Goal: Find specific page/section: Find specific page/section

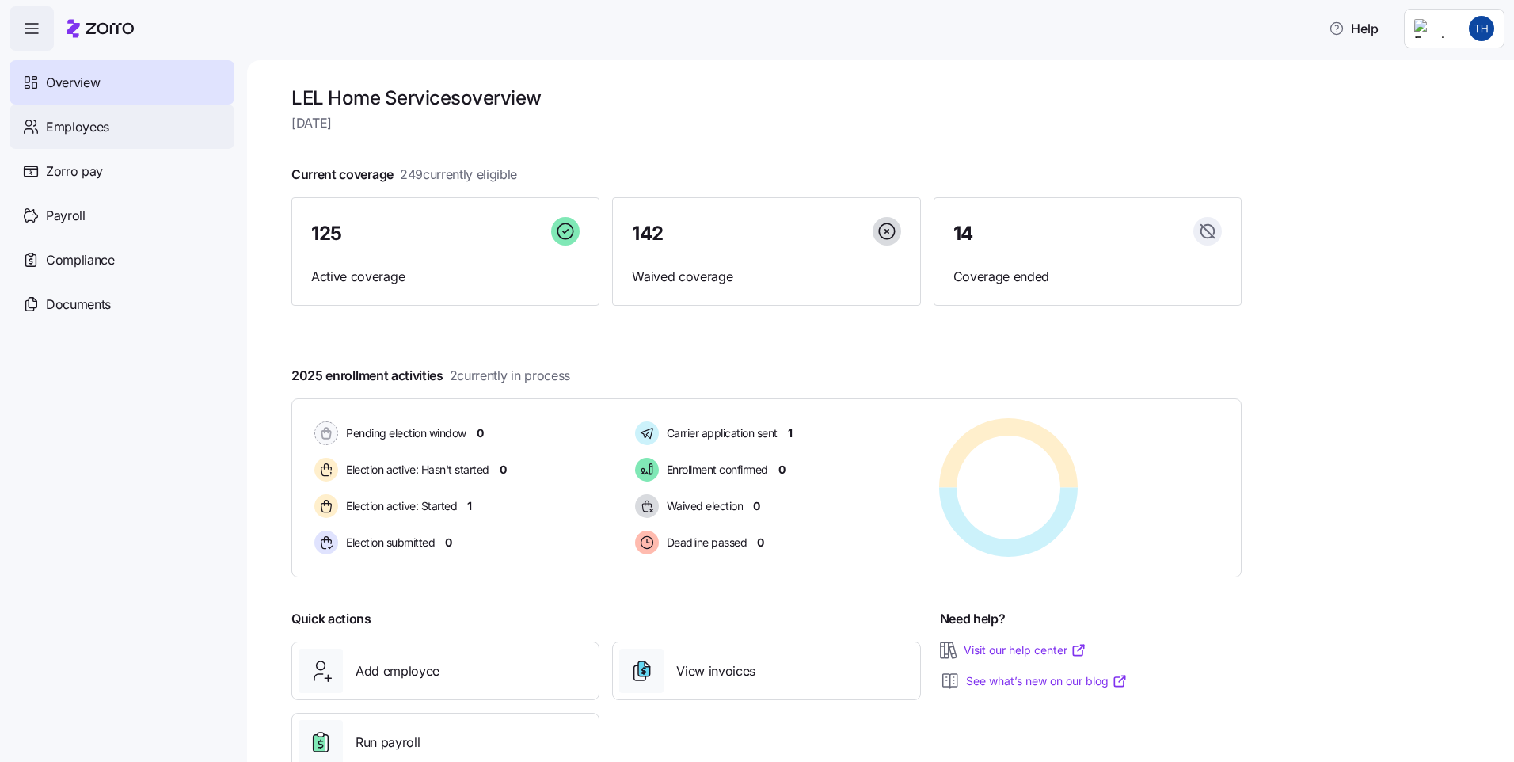
click at [70, 123] on span "Employees" at bounding box center [77, 127] width 63 height 20
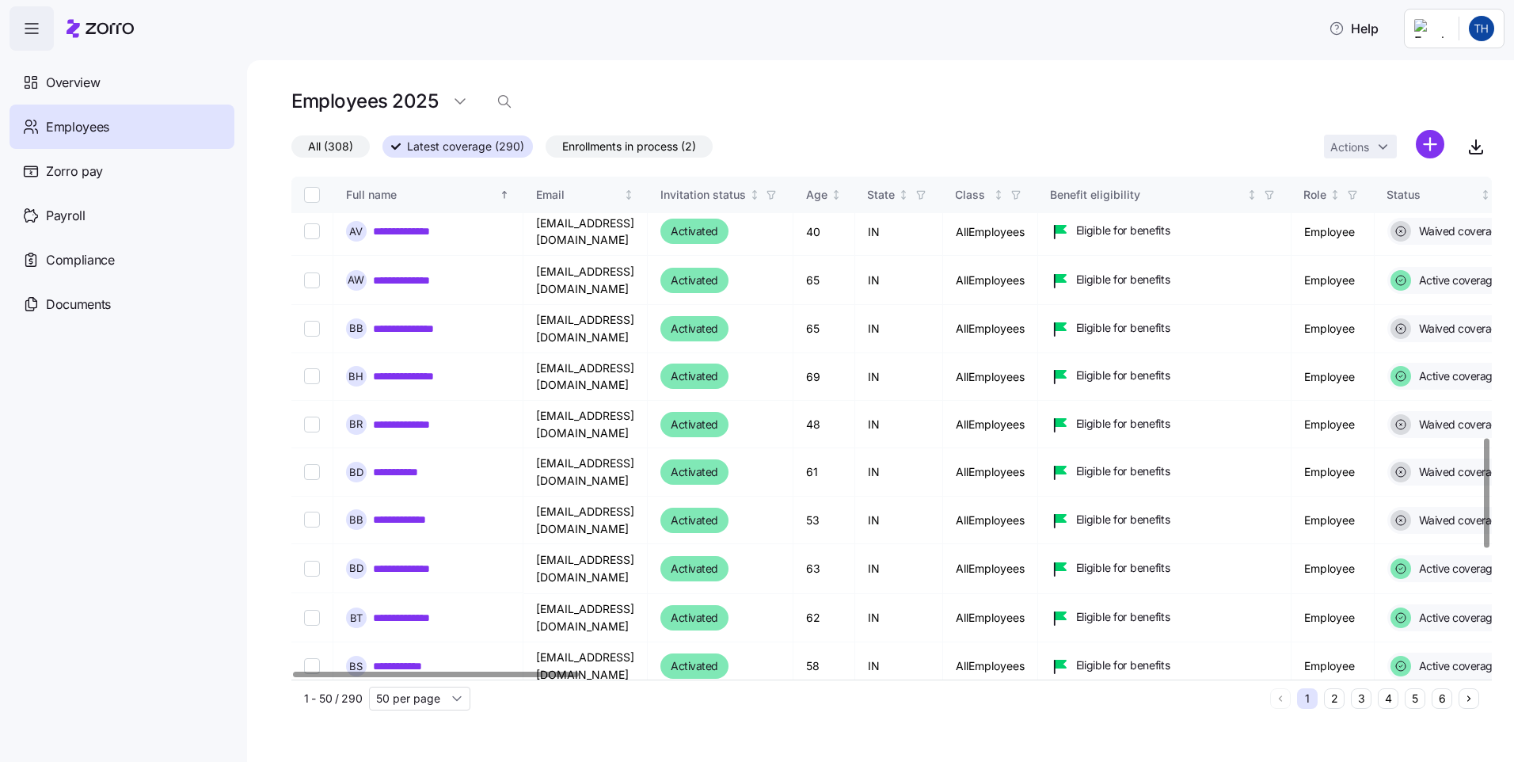
scroll to position [1216, 0]
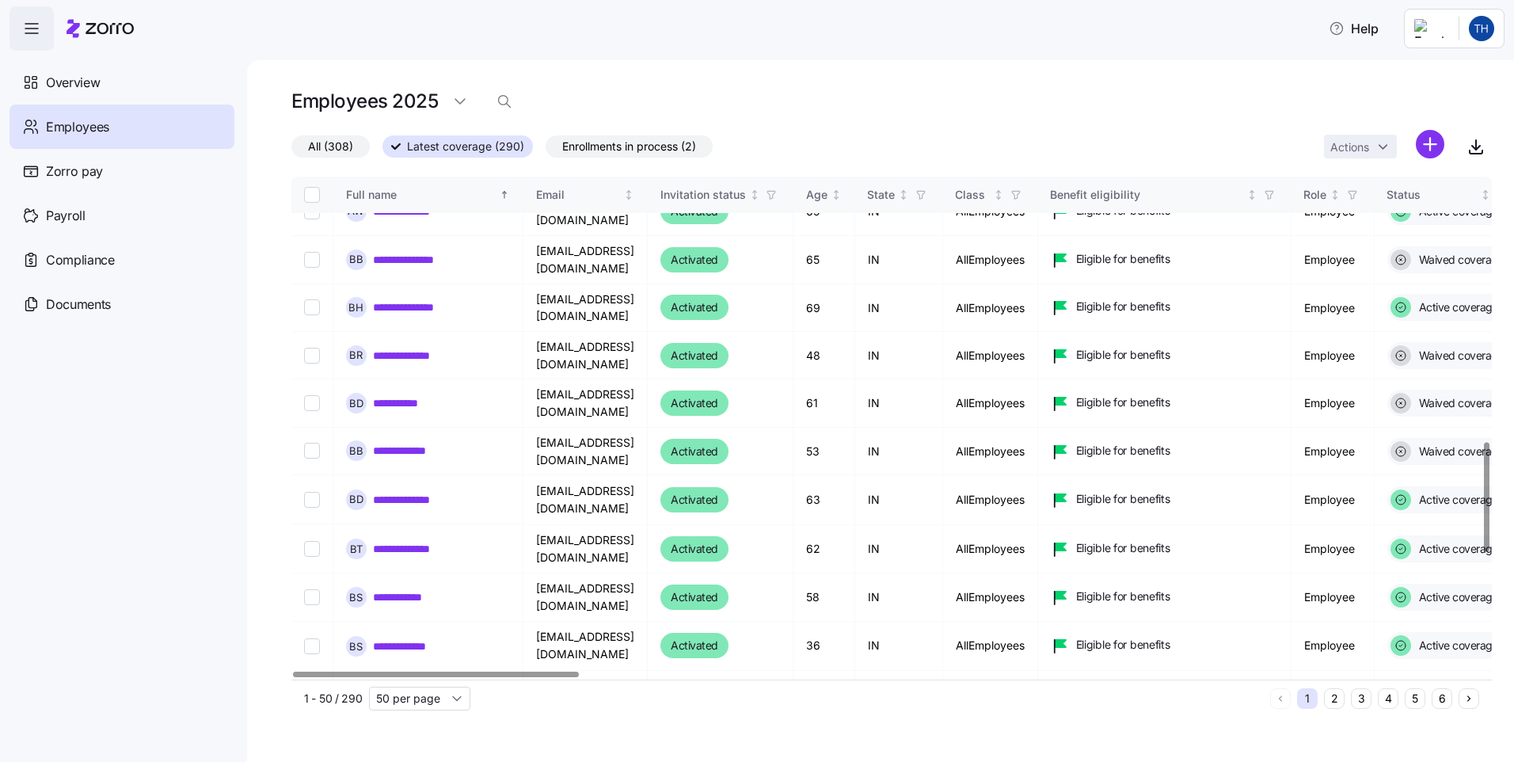
click at [1489, 469] on div at bounding box center [1486, 497] width 6 height 109
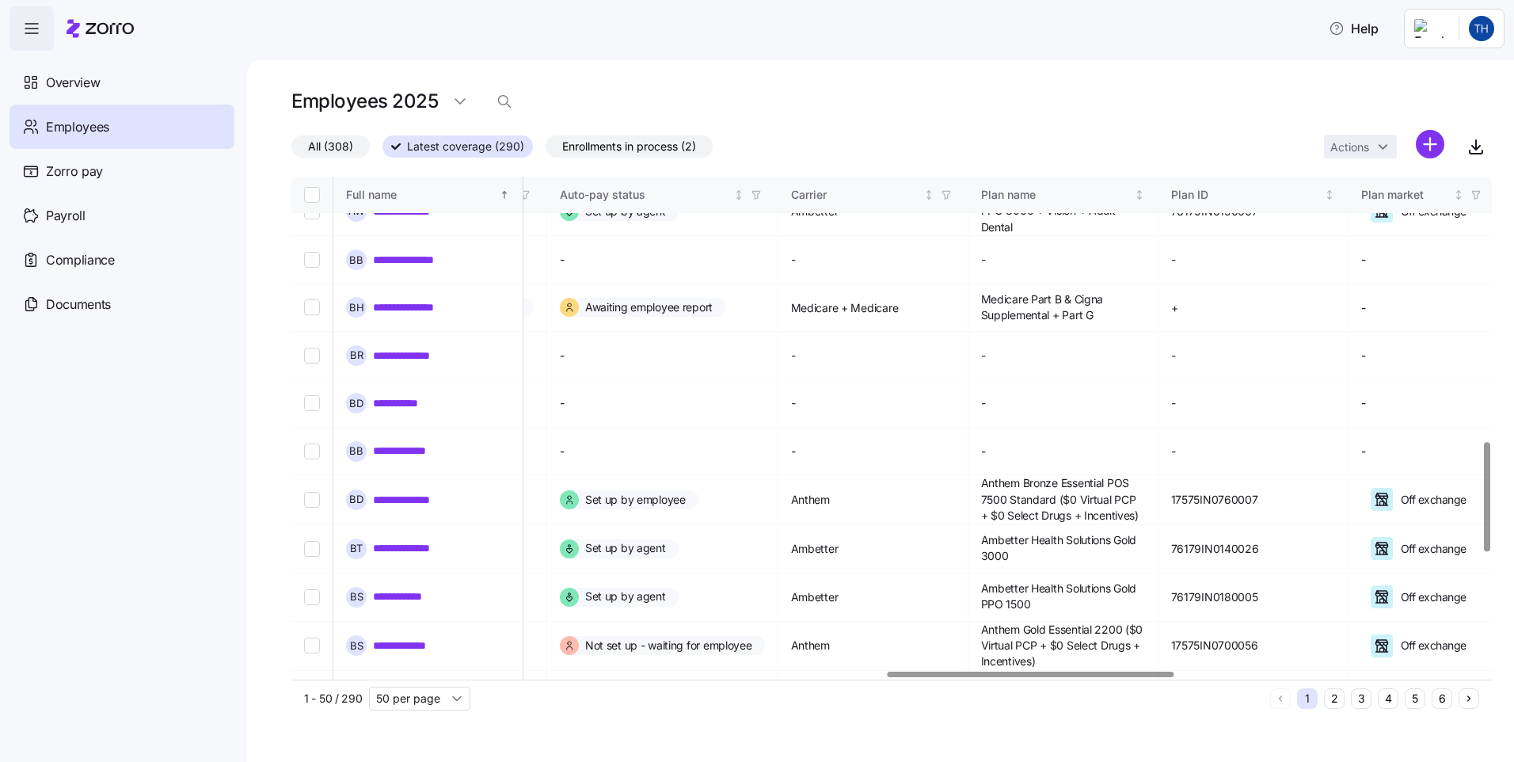
scroll to position [1216, 2491]
click at [1030, 679] on div at bounding box center [886, 674] width 1191 height 9
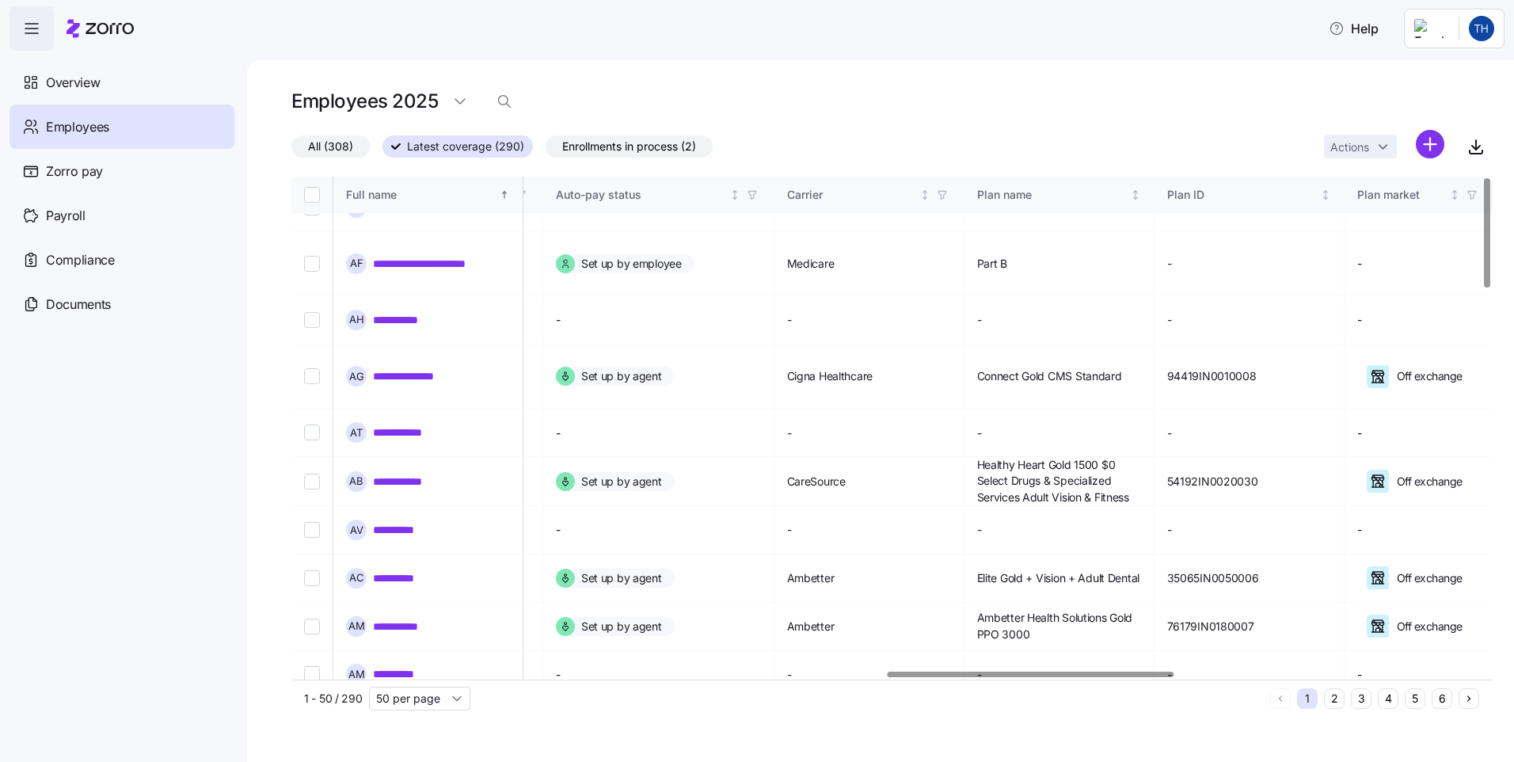
scroll to position [0, 2491]
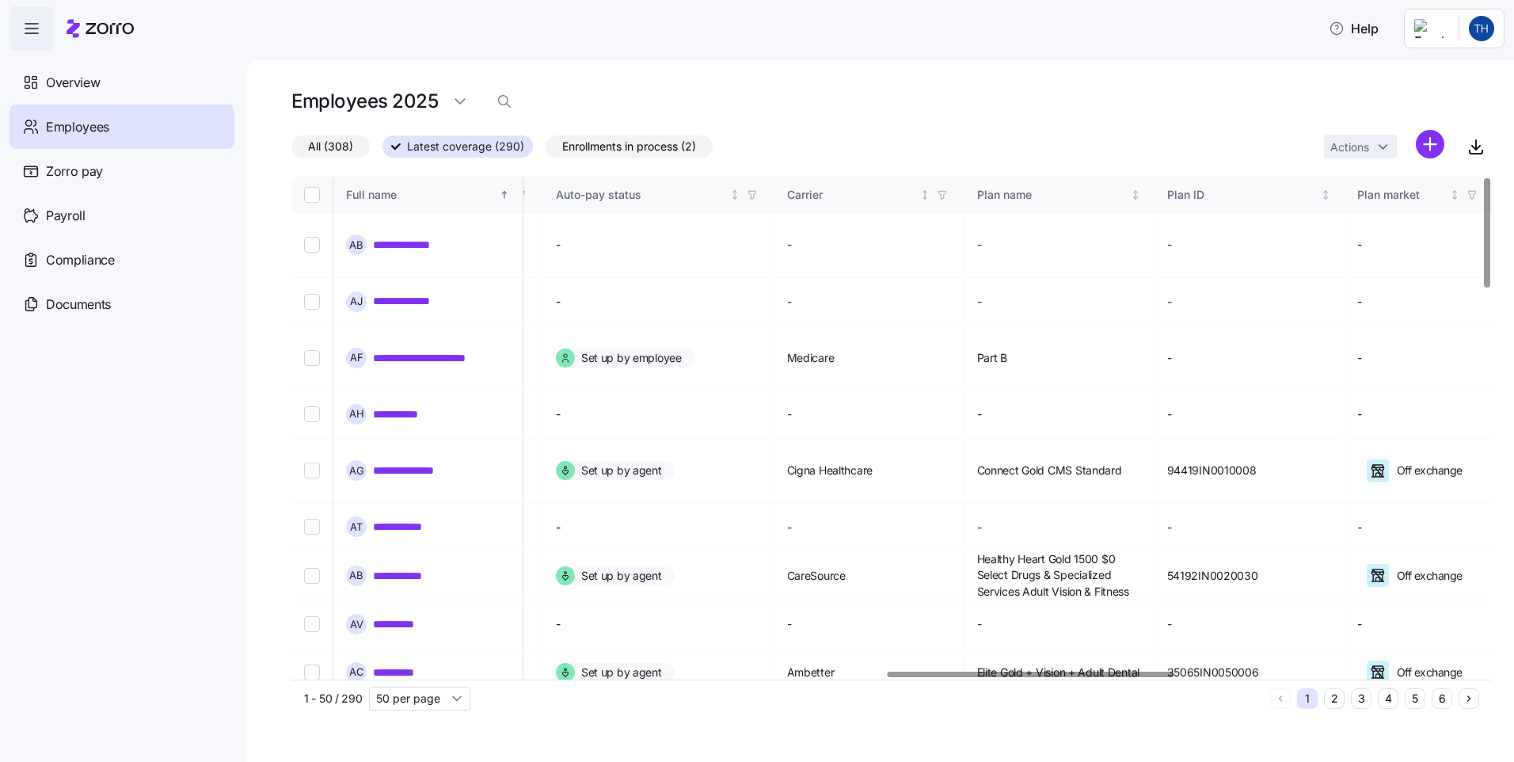
click at [1489, 178] on div at bounding box center [1486, 232] width 6 height 109
